Goal: Information Seeking & Learning: Learn about a topic

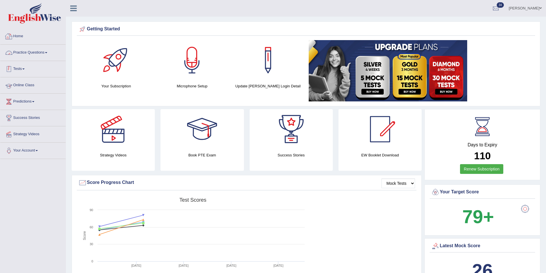
click at [30, 85] on link "Online Class" at bounding box center [32, 84] width 65 height 14
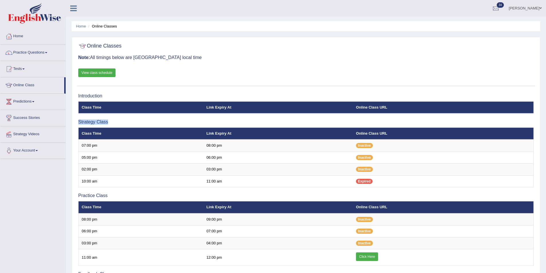
drag, startPoint x: 78, startPoint y: 121, endPoint x: 116, endPoint y: 123, distance: 38.2
click at [116, 123] on h3 "Strategy Class" at bounding box center [305, 121] width 455 height 5
click at [101, 74] on link "View class schedule" at bounding box center [96, 72] width 37 height 9
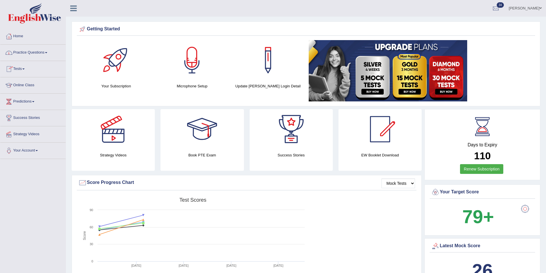
click at [31, 85] on link "Online Class" at bounding box center [32, 84] width 65 height 14
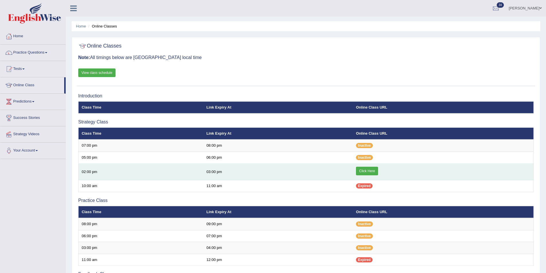
click at [363, 169] on link "Click Here" at bounding box center [367, 171] width 22 height 9
